Goal: Complete application form

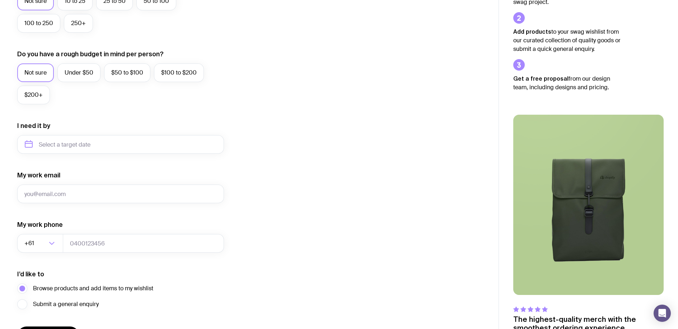
scroll to position [280, 0]
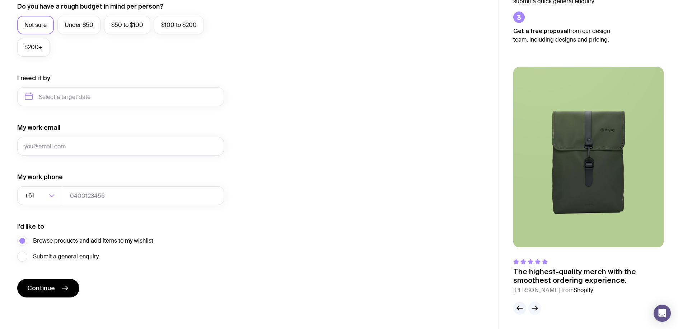
click at [538, 308] on icon "button" at bounding box center [534, 308] width 9 height 9
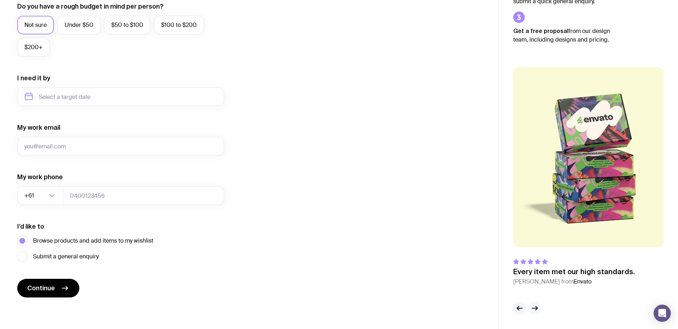
click at [537, 305] on icon "button" at bounding box center [534, 308] width 9 height 9
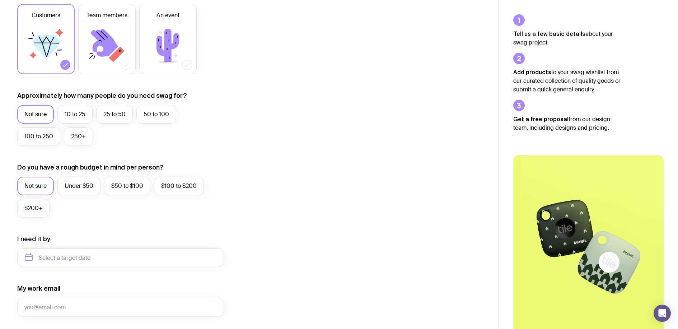
scroll to position [0, 0]
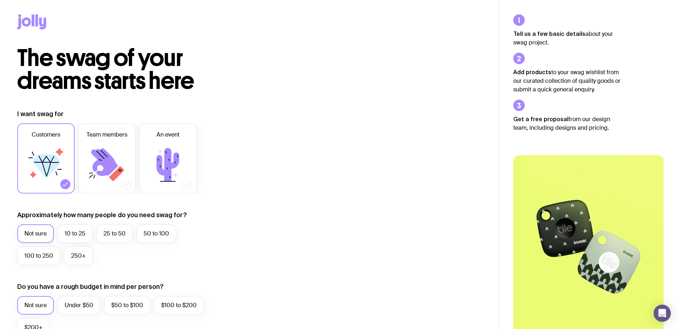
click at [116, 89] on span "The swag of your dreams starts here" at bounding box center [105, 69] width 177 height 51
click at [124, 81] on span "The swag of your dreams starts here" at bounding box center [105, 69] width 177 height 51
click at [560, 53] on ul "Tell us a few basic details about your swag project. Add products to your swag …" at bounding box center [567, 73] width 108 height 118
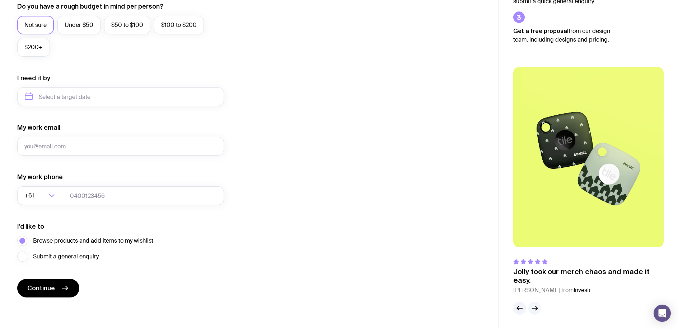
click at [540, 304] on div at bounding box center [527, 308] width 28 height 13
click at [538, 306] on icon "button" at bounding box center [534, 308] width 9 height 9
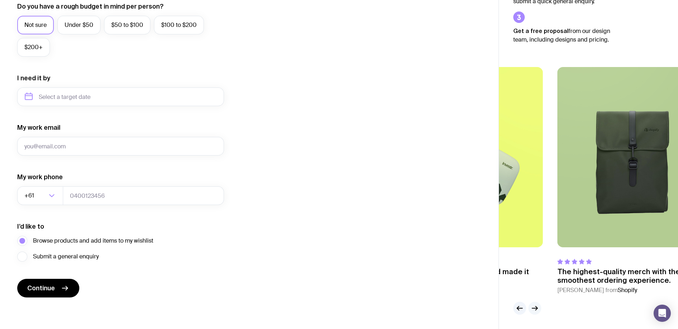
click at [538, 308] on icon "button" at bounding box center [534, 308] width 9 height 9
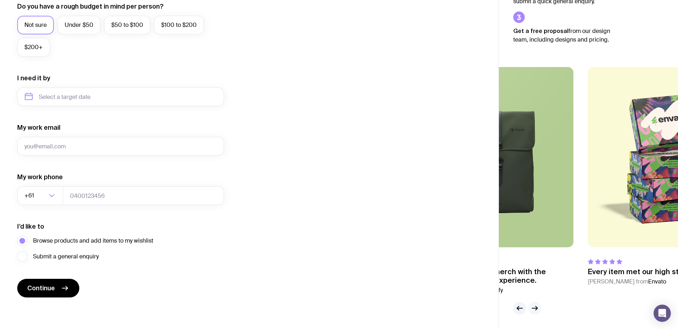
click at [538, 308] on icon "button" at bounding box center [534, 308] width 9 height 9
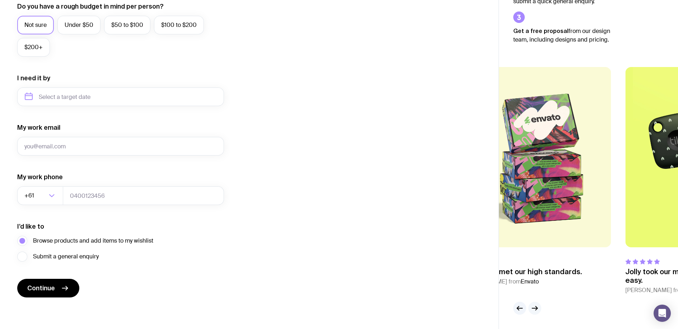
click at [538, 308] on icon "button" at bounding box center [534, 308] width 9 height 9
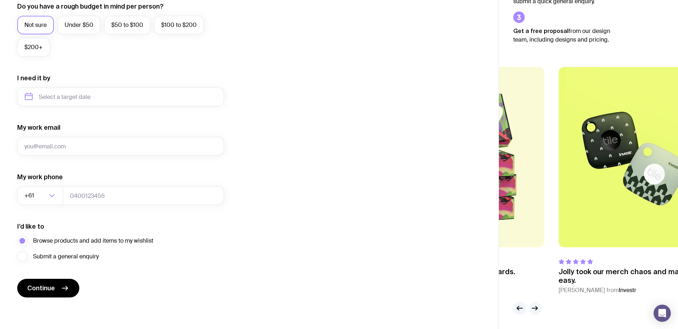
click at [538, 308] on icon "button" at bounding box center [534, 308] width 9 height 9
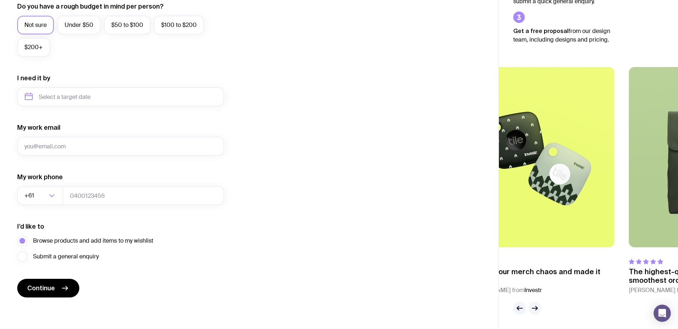
click at [538, 307] on icon "button" at bounding box center [534, 308] width 9 height 9
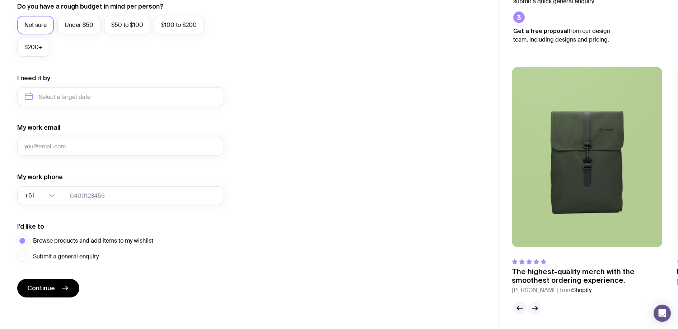
click at [538, 306] on icon "button" at bounding box center [534, 308] width 9 height 9
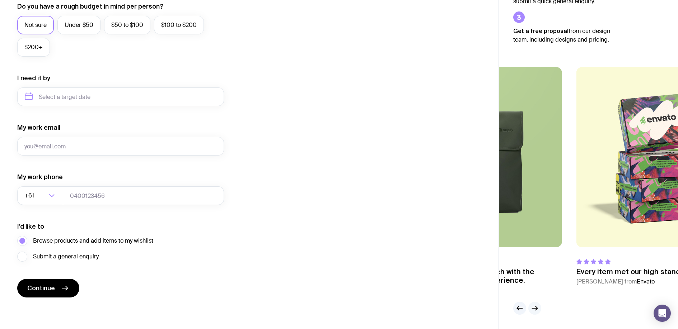
click at [538, 306] on icon "button" at bounding box center [534, 308] width 9 height 9
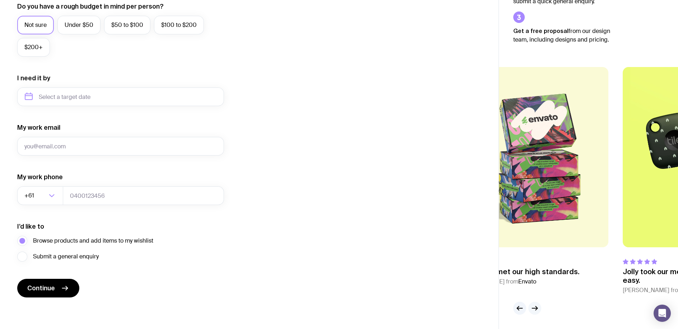
click at [538, 306] on icon "button" at bounding box center [534, 308] width 9 height 9
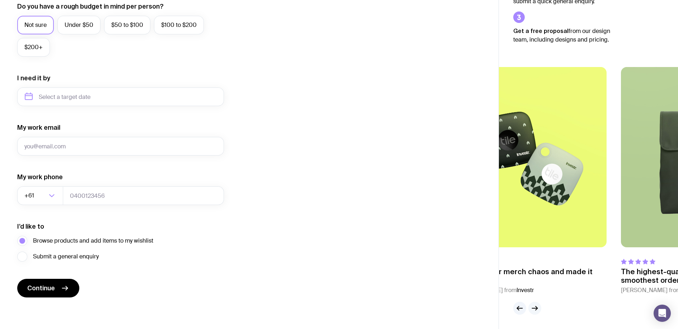
click at [538, 306] on icon "button" at bounding box center [534, 308] width 9 height 9
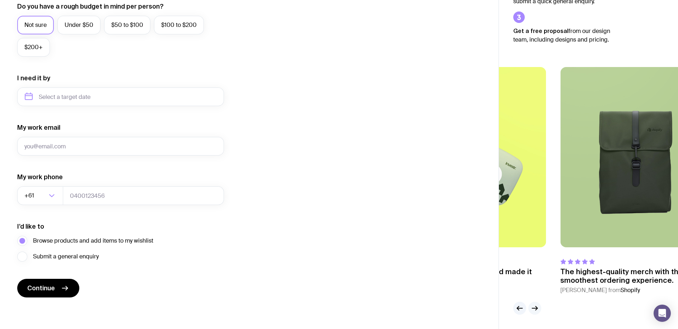
click at [538, 306] on icon "button" at bounding box center [534, 308] width 9 height 9
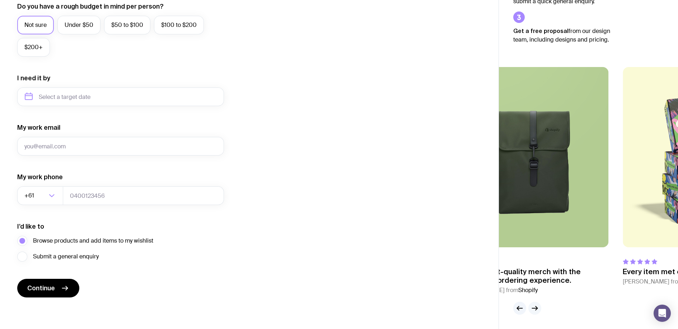
click at [538, 306] on icon "button" at bounding box center [534, 308] width 9 height 9
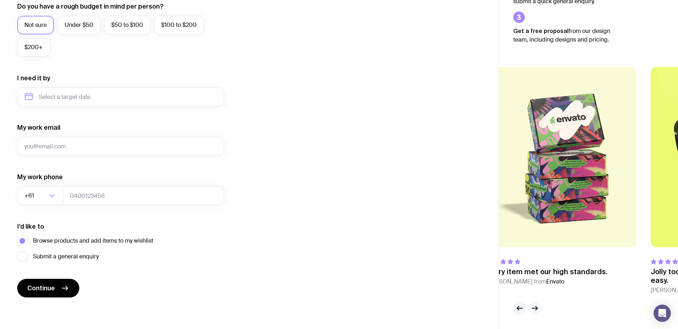
click at [538, 306] on icon "button" at bounding box center [534, 308] width 9 height 9
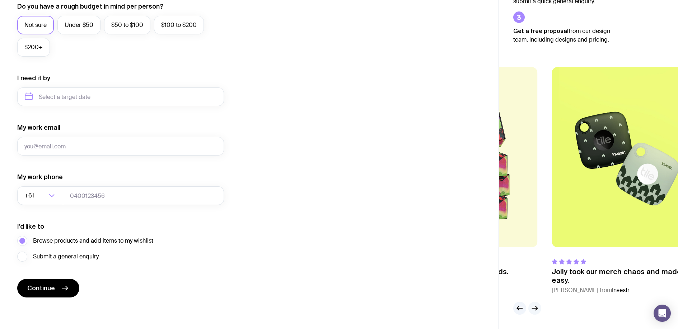
click at [538, 306] on icon "button" at bounding box center [534, 308] width 9 height 9
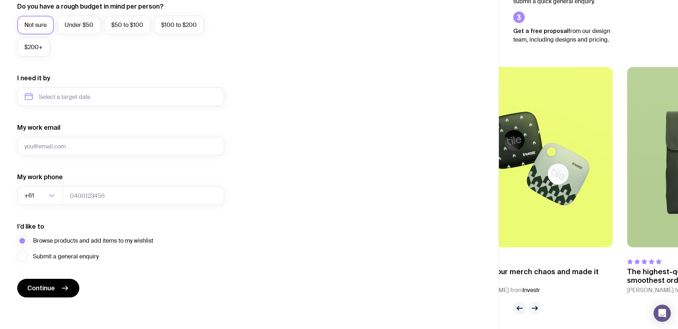
click at [538, 306] on icon "button" at bounding box center [534, 308] width 9 height 9
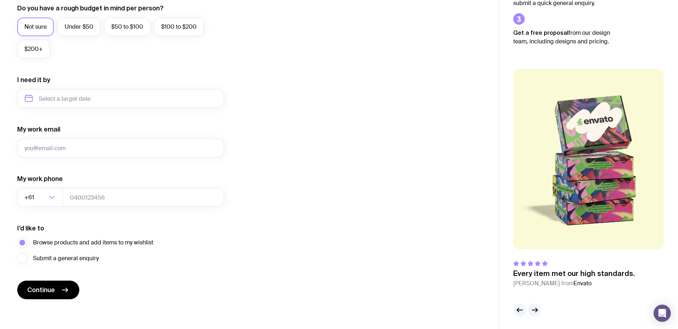
scroll to position [0, 0]
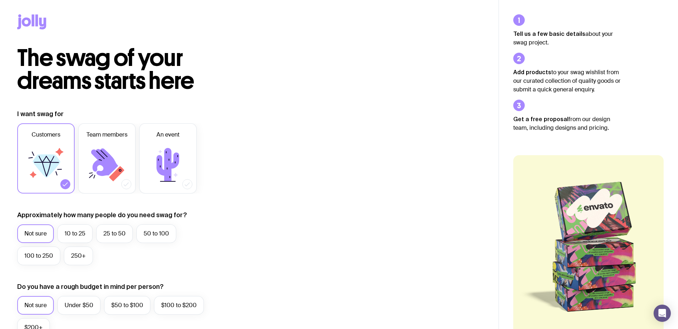
click at [26, 30] on div at bounding box center [249, 23] width 464 height 47
click at [27, 26] on icon at bounding box center [26, 22] width 9 height 9
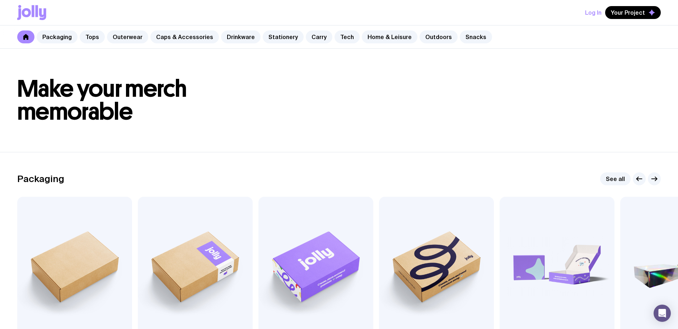
click at [18, 32] on div "Packaging Tops Outerwear Caps & Accessories Drinkware Stationery Carry Tech Hom…" at bounding box center [339, 36] width 678 height 23
click at [24, 35] on icon at bounding box center [26, 37] width 6 height 6
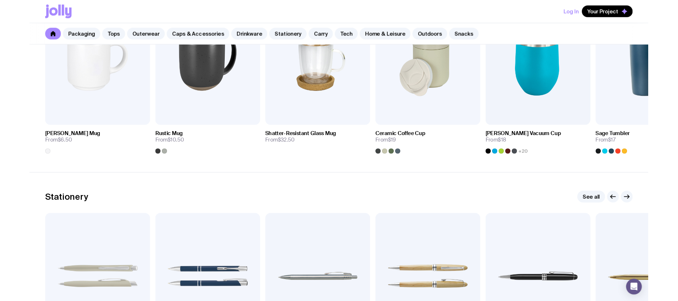
scroll to position [1080, 0]
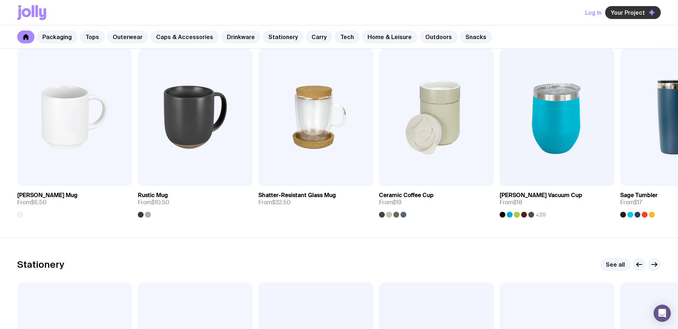
click at [612, 9] on button "Your Project" at bounding box center [633, 12] width 56 height 13
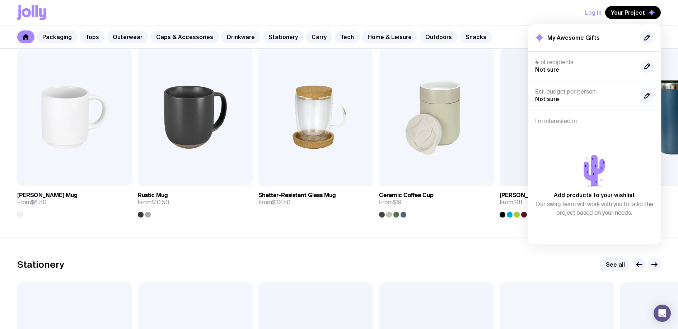
click at [325, 19] on div "Log In Your Project My Awesome Gifts # of recipients Not sure Est. budget per p…" at bounding box center [338, 12] width 643 height 25
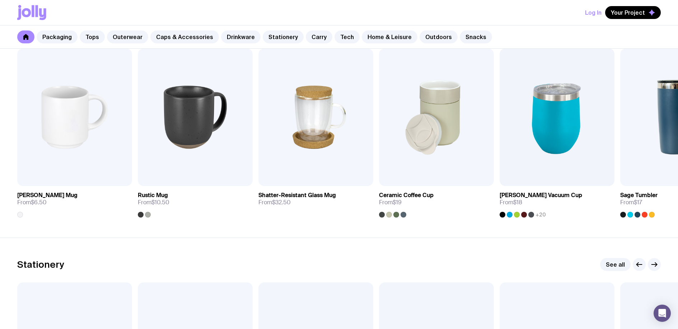
click at [40, 13] on icon at bounding box center [42, 14] width 7 height 12
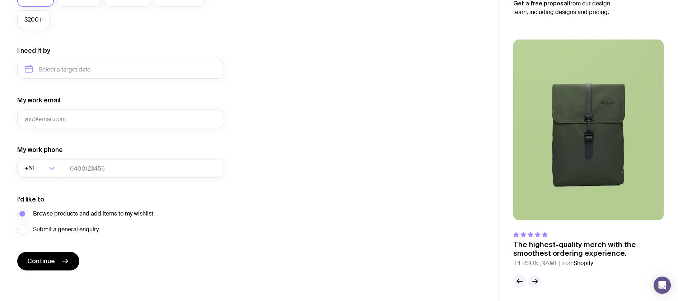
scroll to position [309, 0]
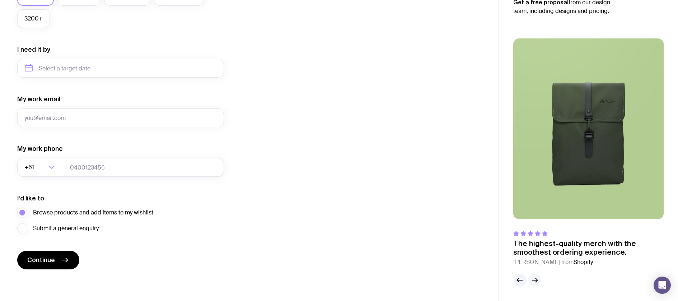
click at [529, 279] on button "button" at bounding box center [534, 279] width 13 height 13
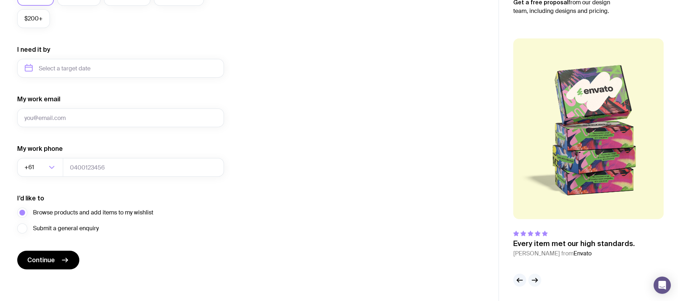
click at [537, 277] on icon "button" at bounding box center [534, 279] width 9 height 9
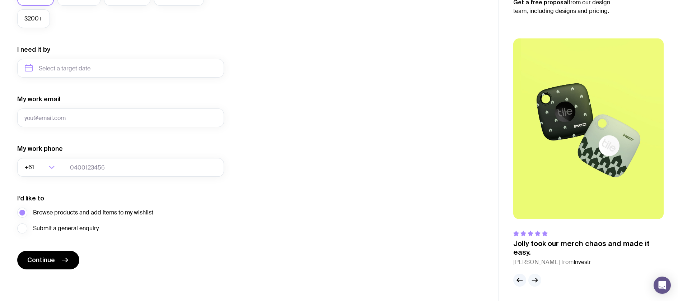
click at [540, 279] on button "button" at bounding box center [534, 279] width 13 height 13
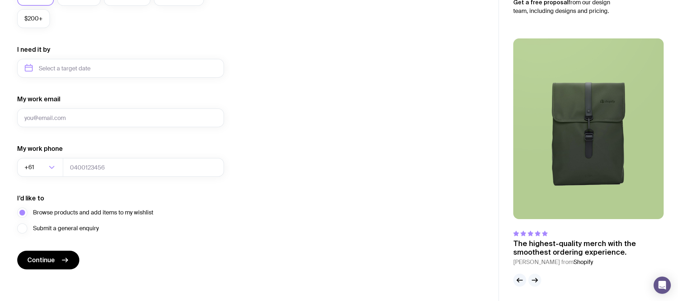
click at [537, 283] on icon "button" at bounding box center [534, 279] width 9 height 9
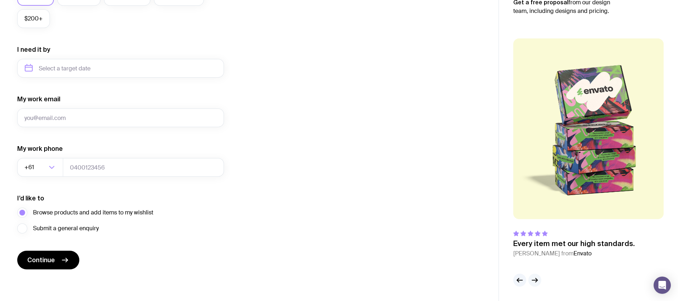
click at [536, 283] on icon "button" at bounding box center [534, 279] width 9 height 9
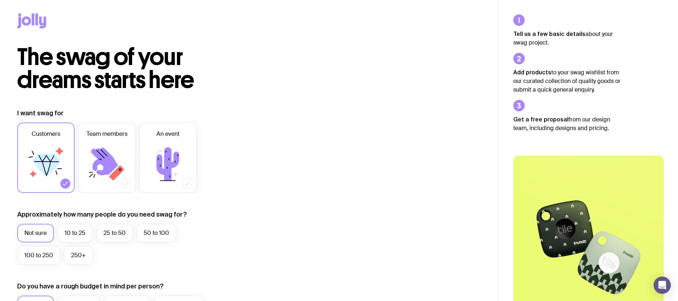
scroll to position [1, 0]
drag, startPoint x: 74, startPoint y: 222, endPoint x: 72, endPoint y: 226, distance: 4.2
click at [74, 222] on div "Approximately how many people do you need swag for? Not sure 10 to 25 25 to 50 …" at bounding box center [120, 236] width 207 height 55
drag, startPoint x: 72, startPoint y: 227, endPoint x: 88, endPoint y: 222, distance: 15.9
click at [75, 227] on label "10 to 25" at bounding box center [74, 232] width 35 height 19
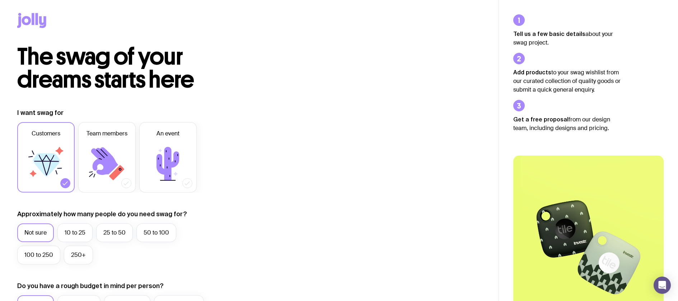
click at [0, 0] on input "10 to 25" at bounding box center [0, 0] width 0 height 0
click at [115, 231] on label "25 to 50" at bounding box center [114, 232] width 37 height 19
click at [0, 0] on input "25 to 50" at bounding box center [0, 0] width 0 height 0
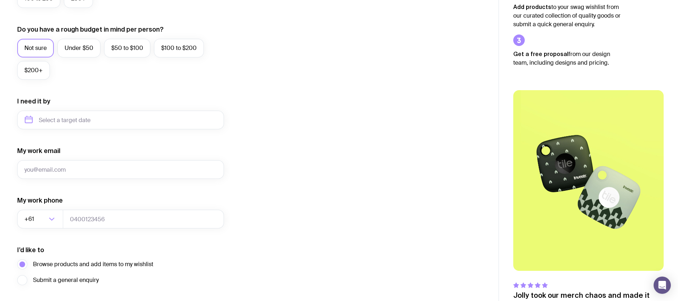
scroll to position [309, 0]
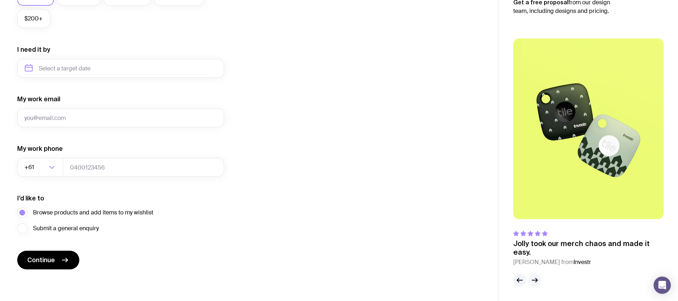
click at [536, 282] on icon "button" at bounding box center [534, 279] width 9 height 9
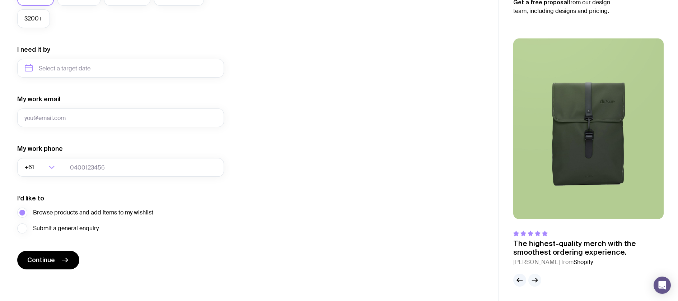
click at [537, 282] on icon "button" at bounding box center [534, 279] width 9 height 9
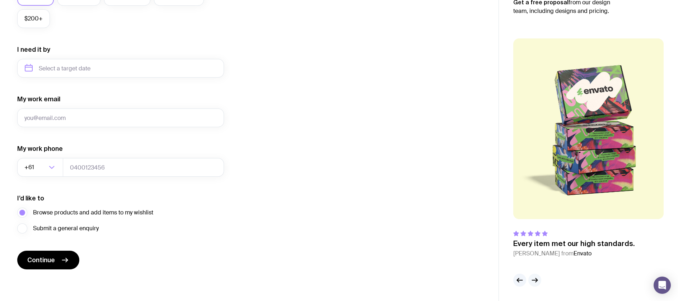
click at [535, 281] on icon "button" at bounding box center [536, 280] width 2 height 4
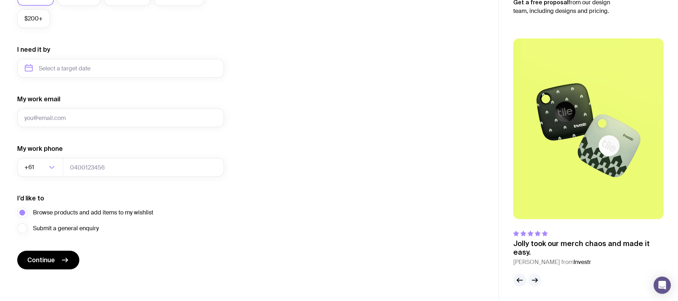
click at [535, 281] on icon "button" at bounding box center [534, 279] width 9 height 9
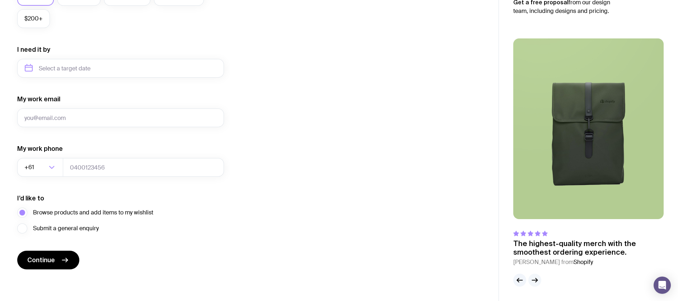
click at [535, 280] on icon "button" at bounding box center [534, 279] width 9 height 9
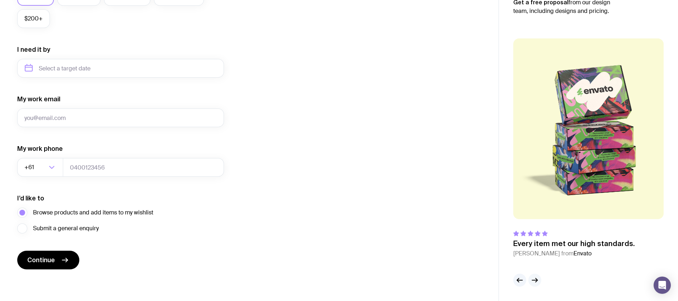
click at [534, 280] on icon "button" at bounding box center [534, 279] width 9 height 9
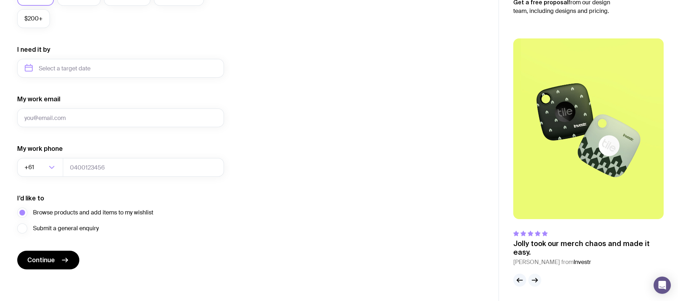
click at [534, 280] on icon "button" at bounding box center [534, 279] width 9 height 9
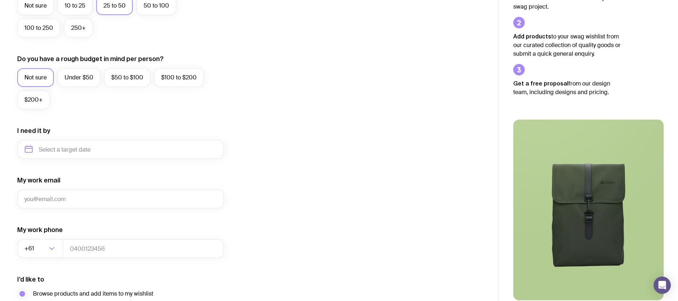
scroll to position [235, 0]
